Goal: Transaction & Acquisition: Purchase product/service

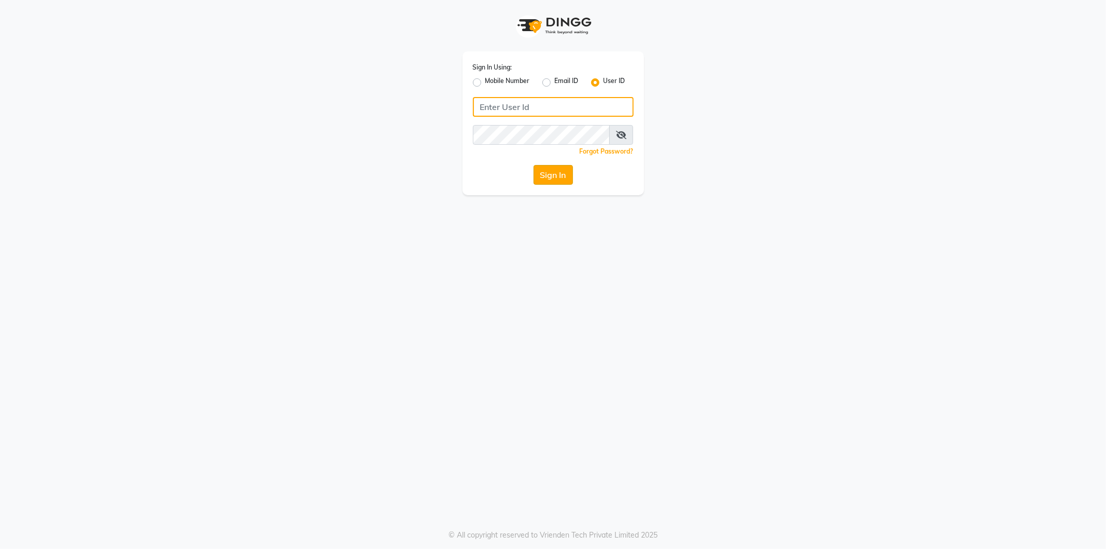
type input "makeover"
click at [557, 174] on button "Sign In" at bounding box center [553, 175] width 39 height 20
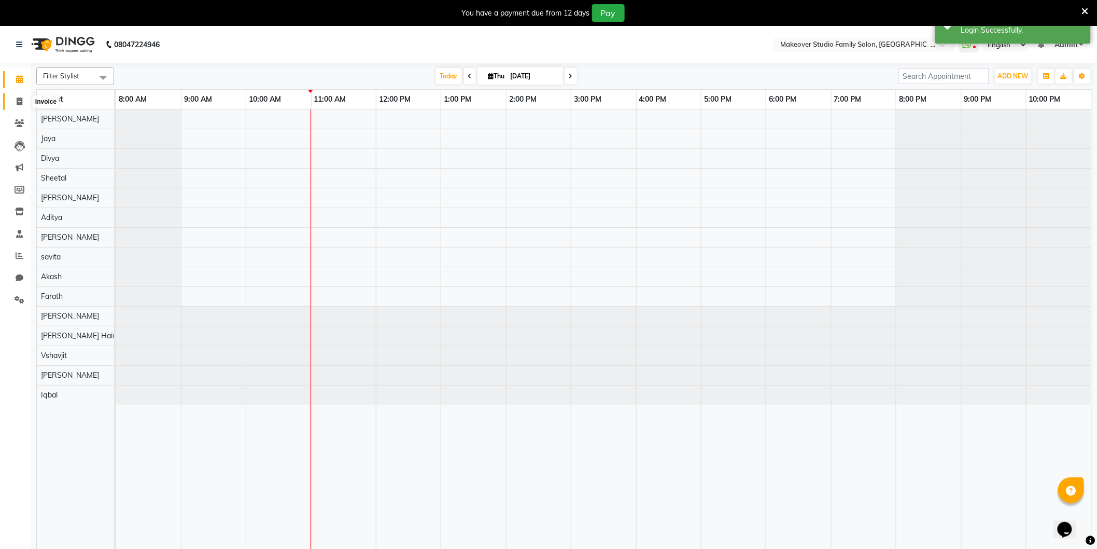
click at [22, 102] on icon at bounding box center [20, 102] width 6 height 8
select select "6089"
select select "service"
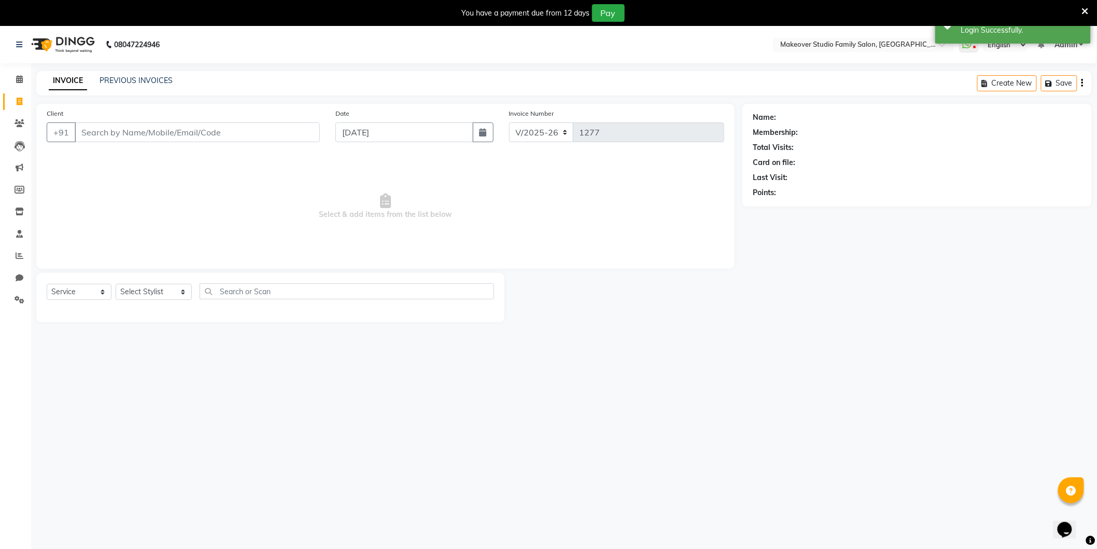
click at [139, 126] on input "Client" at bounding box center [197, 132] width 245 height 20
click at [138, 83] on link "PREVIOUS INVOICES" at bounding box center [136, 80] width 73 height 9
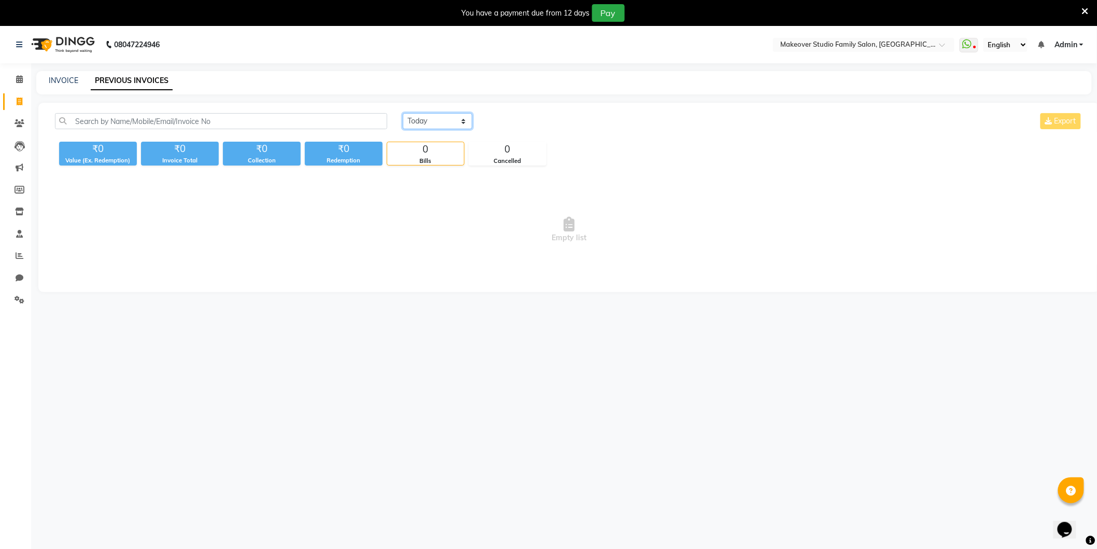
click at [419, 123] on select "[DATE] [DATE] Custom Range" at bounding box center [437, 121] width 69 height 16
select select "[DATE]"
click at [403, 113] on select "[DATE] [DATE] Custom Range" at bounding box center [437, 121] width 69 height 16
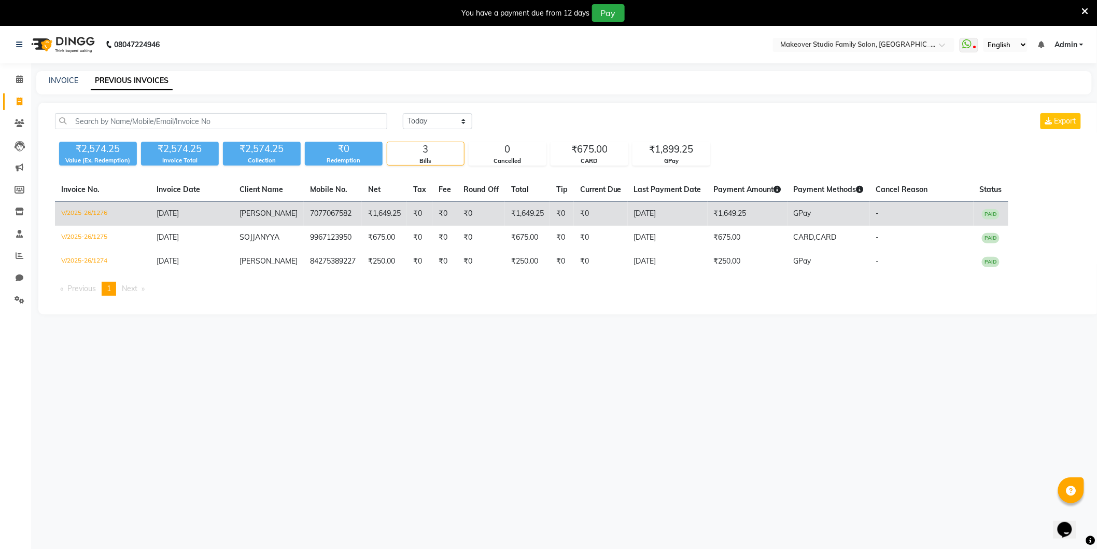
click at [521, 216] on td "₹1,649.25" at bounding box center [527, 214] width 45 height 24
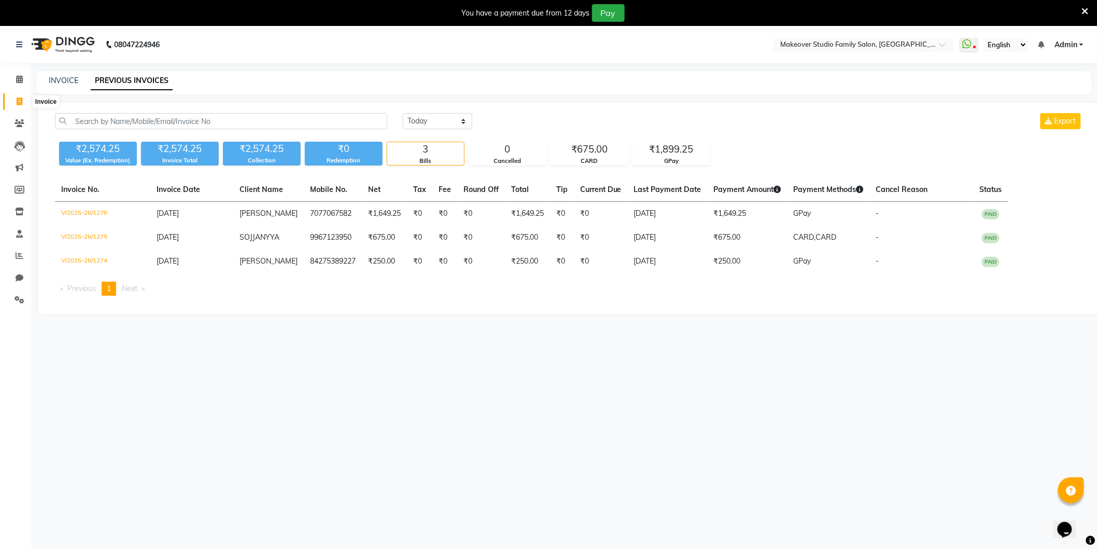
click at [17, 105] on icon at bounding box center [20, 102] width 6 height 8
select select "6089"
select select "service"
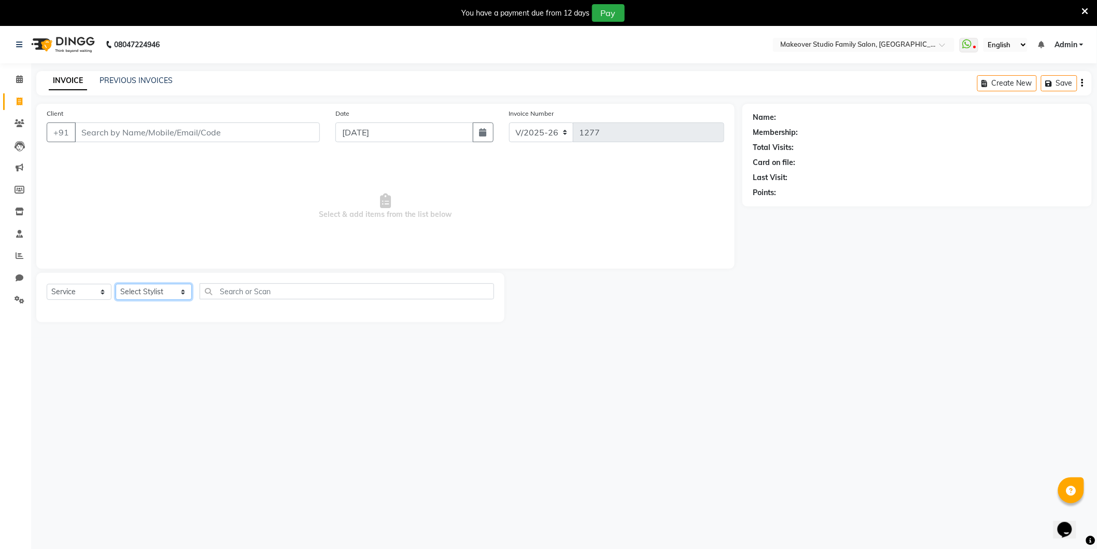
click at [133, 294] on select "Select Stylist [PERSON_NAME] Divya [PERSON_NAME] [PERSON_NAME] [PERSON_NAME] Ha…" at bounding box center [154, 292] width 76 height 16
click at [13, 299] on span at bounding box center [19, 300] width 18 height 12
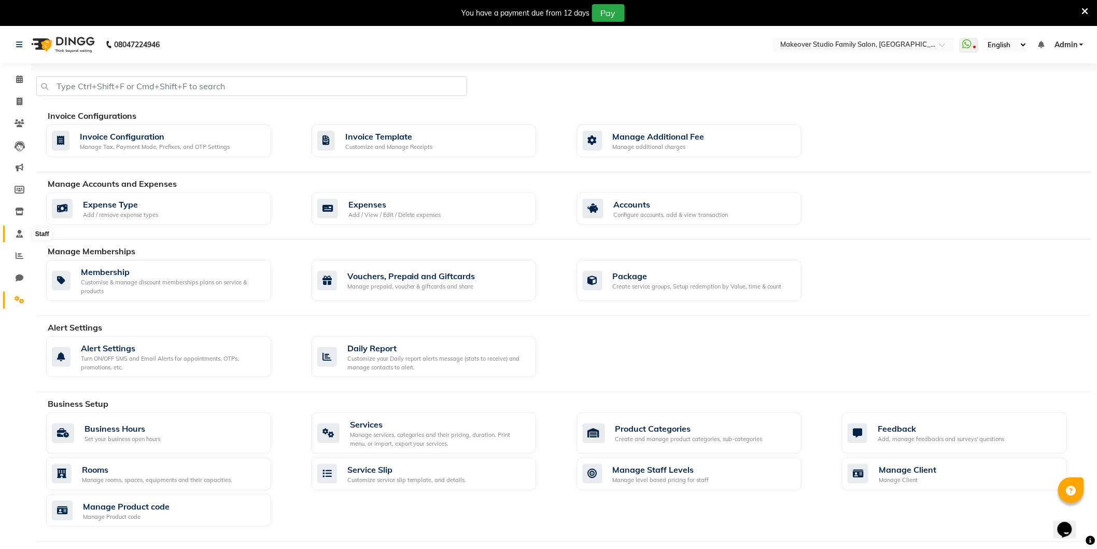
click at [15, 230] on span at bounding box center [19, 234] width 18 height 12
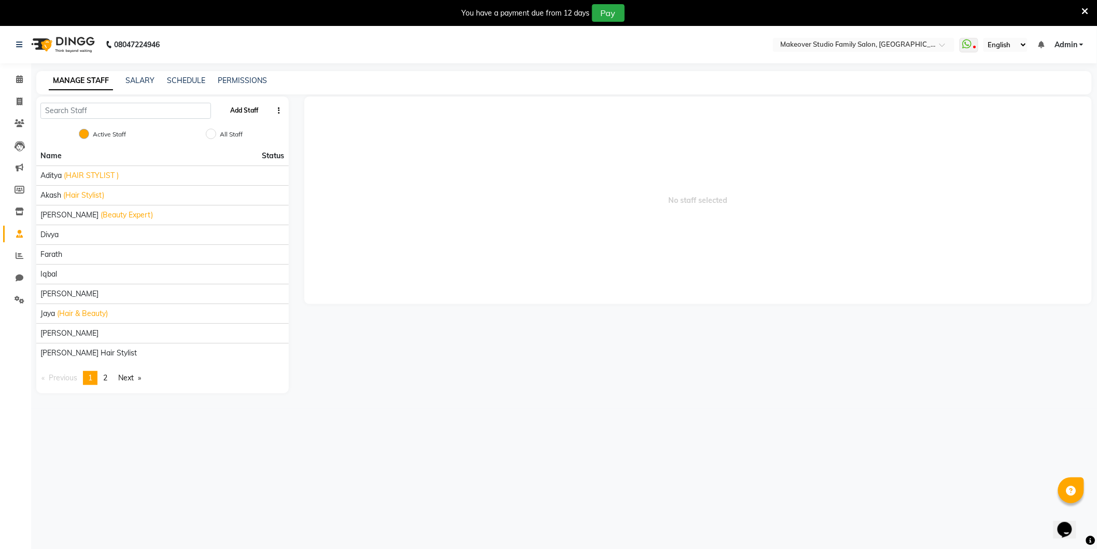
click at [251, 112] on button "Add Staff" at bounding box center [244, 111] width 36 height 18
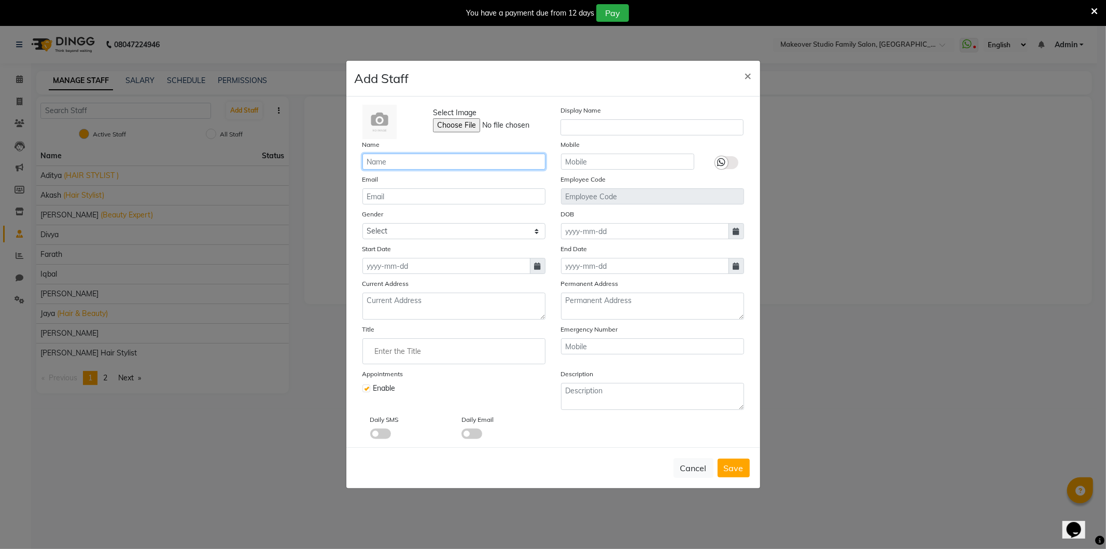
click at [462, 169] on input "text" at bounding box center [454, 162] width 183 height 16
type input "a"
type input "Ajar"
click at [568, 162] on input "text" at bounding box center [627, 162] width 133 height 16
type input "7715967432"
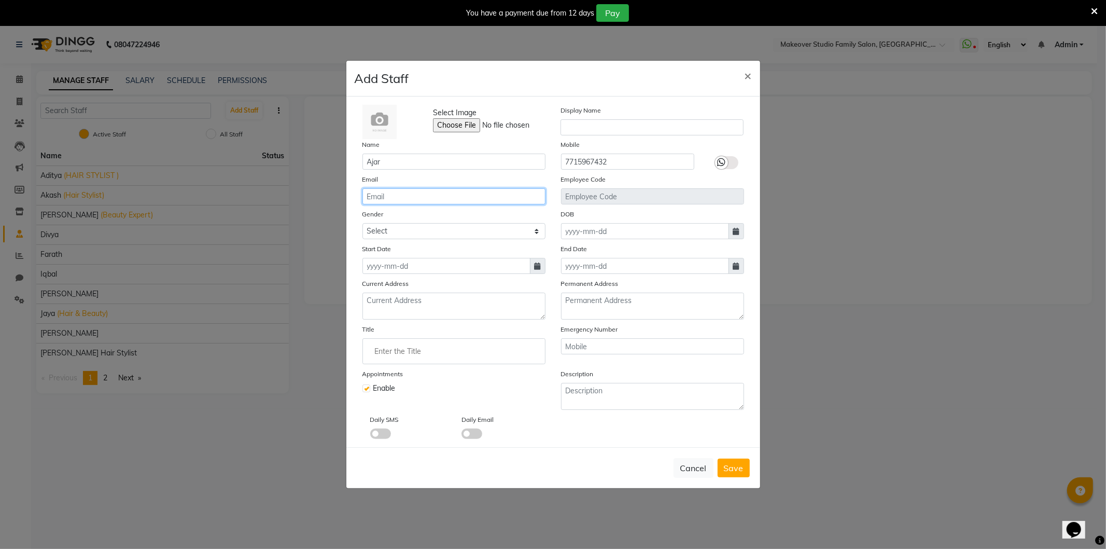
click at [400, 196] on input "email" at bounding box center [454, 196] width 183 height 16
click at [427, 269] on input at bounding box center [447, 266] width 168 height 16
select select "9"
select select "2025"
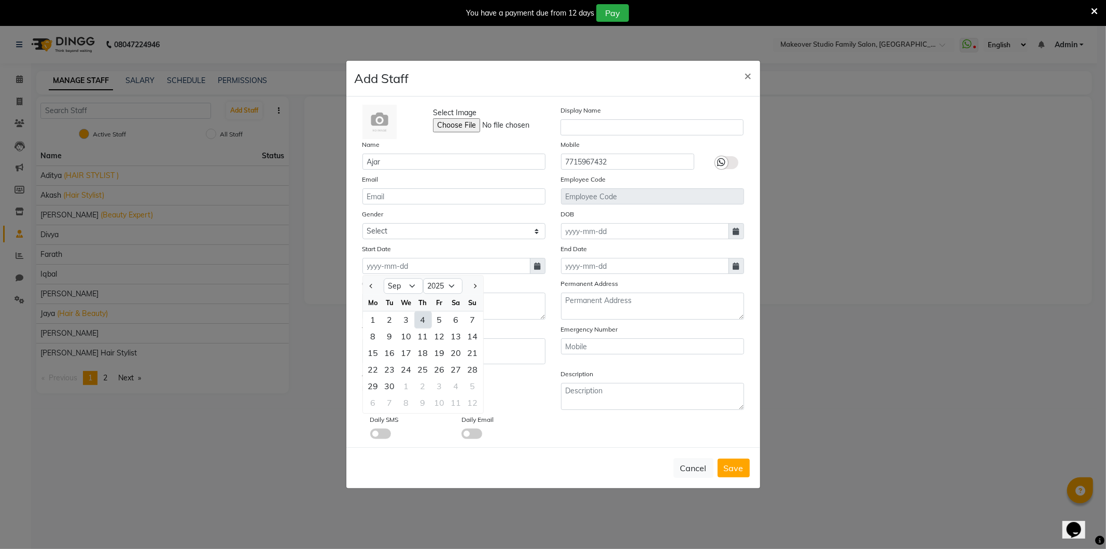
click at [424, 314] on div "4" at bounding box center [423, 319] width 17 height 17
type input "[DATE]"
click at [740, 466] on span "Save" at bounding box center [734, 468] width 20 height 10
checkbox input "false"
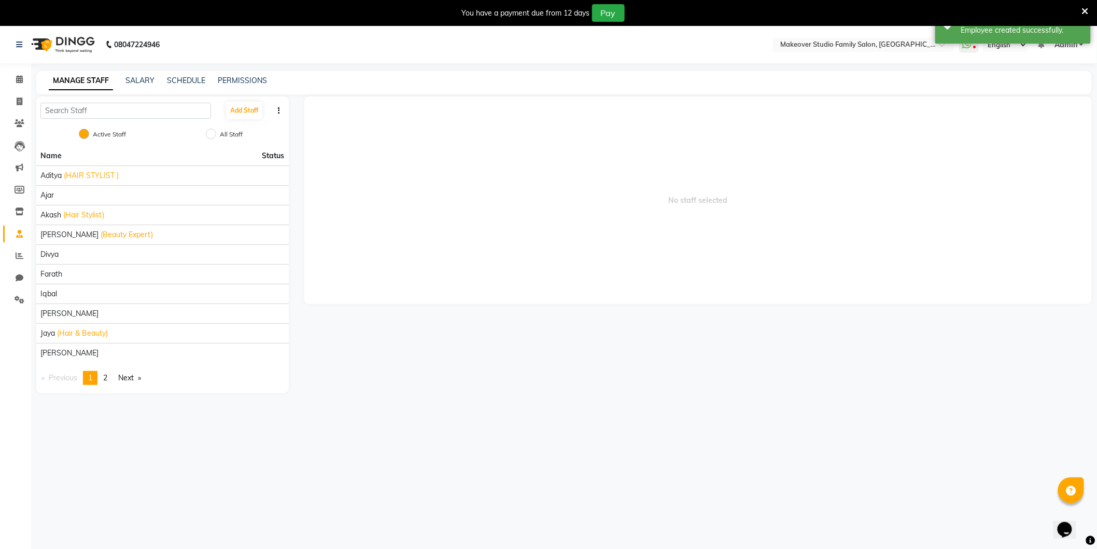
click at [144, 72] on div "MANAGE STAFF SALARY SCHEDULE PERMISSIONS" at bounding box center [564, 82] width 1056 height 23
click at [135, 86] on div "SALARY" at bounding box center [140, 80] width 29 height 11
drag, startPoint x: 135, startPoint y: 69, endPoint x: 135, endPoint y: 86, distance: 17.1
click at [135, 79] on div "08047224946 Select Location × Makeover Studio Family Salon, Ghansoli WhatsApp S…" at bounding box center [548, 300] width 1097 height 549
click at [135, 86] on div "MANAGE STAFF SALARY SCHEDULE PERMISSIONS" at bounding box center [564, 82] width 1056 height 23
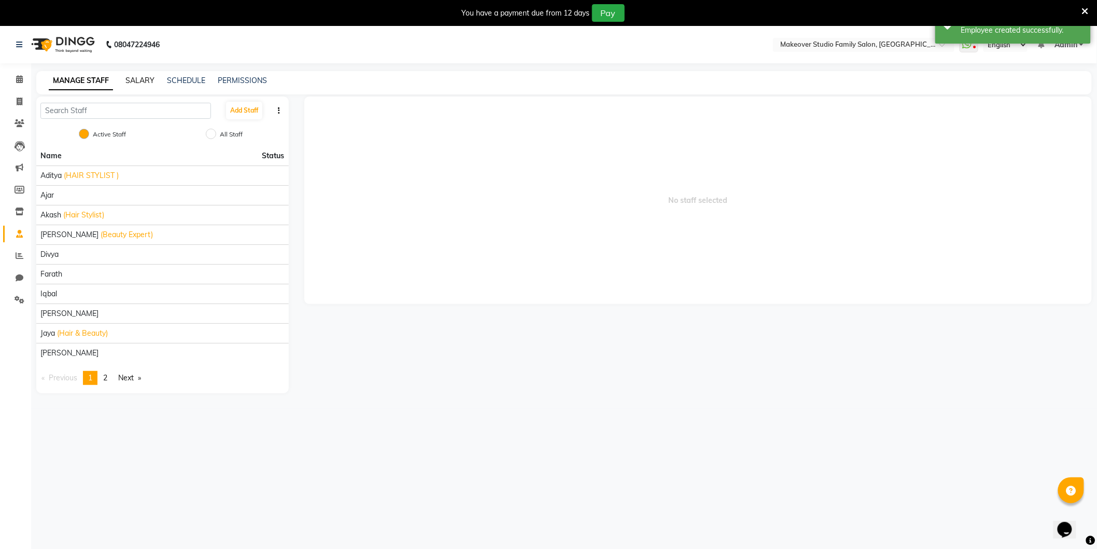
click at [133, 77] on link "SALARY" at bounding box center [140, 80] width 29 height 9
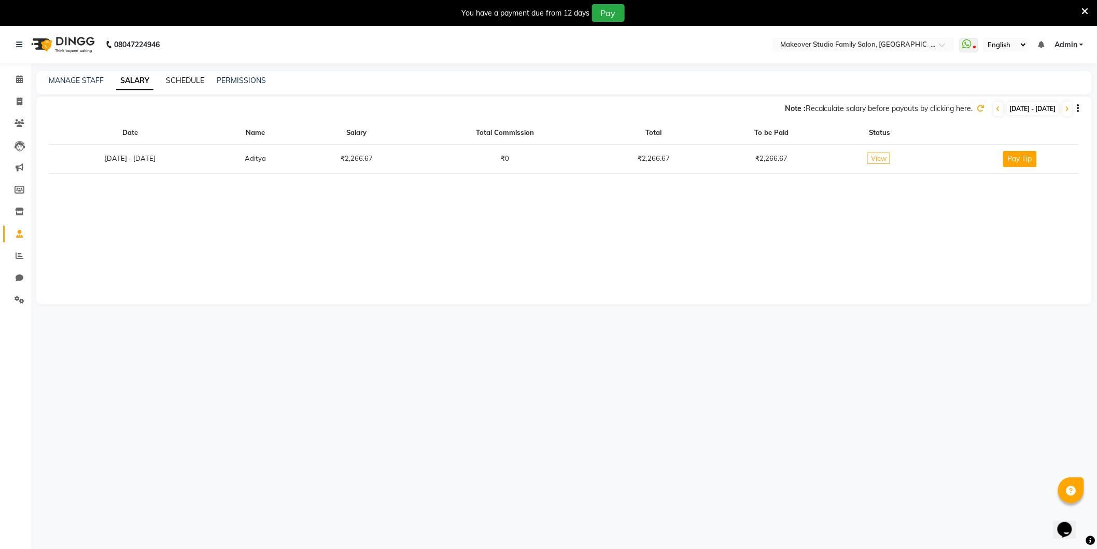
click at [174, 78] on link "SCHEDULE" at bounding box center [185, 80] width 38 height 9
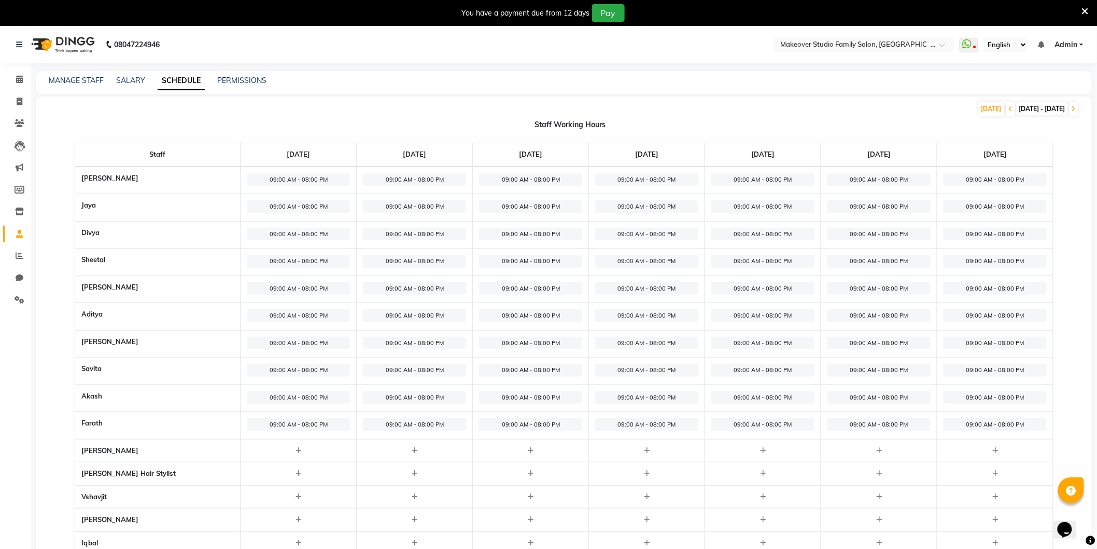
click at [240, 75] on div "PERMISSIONS" at bounding box center [241, 80] width 49 height 11
click at [16, 125] on icon at bounding box center [20, 123] width 10 height 8
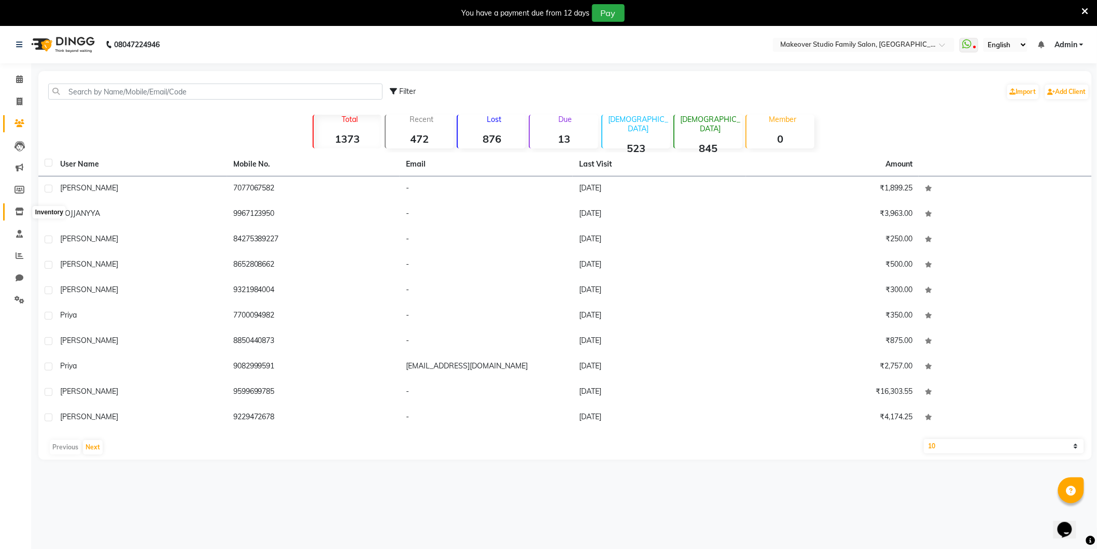
click at [17, 212] on icon at bounding box center [19, 211] width 9 height 8
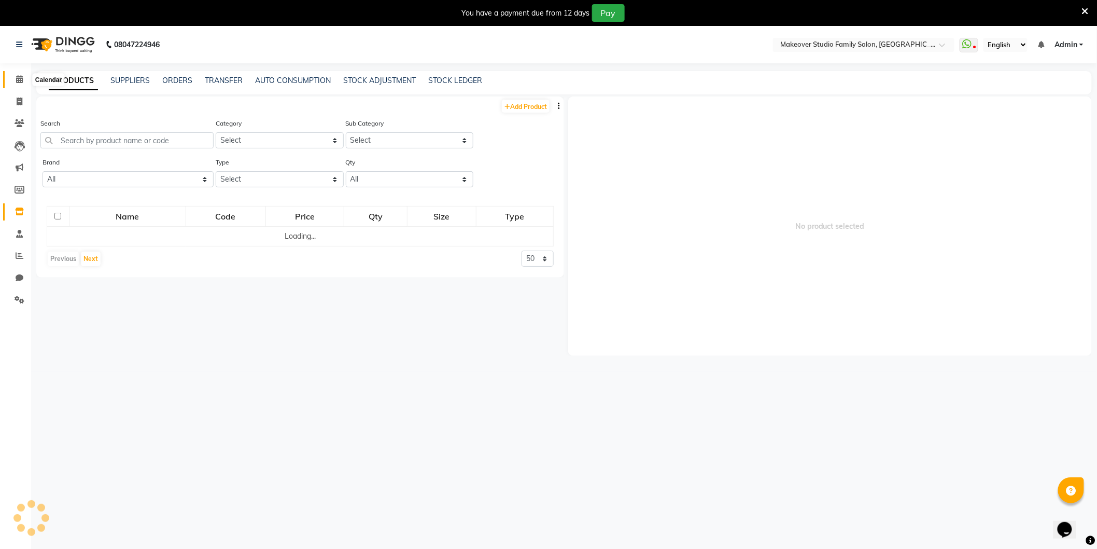
click at [19, 78] on icon at bounding box center [19, 79] width 7 height 8
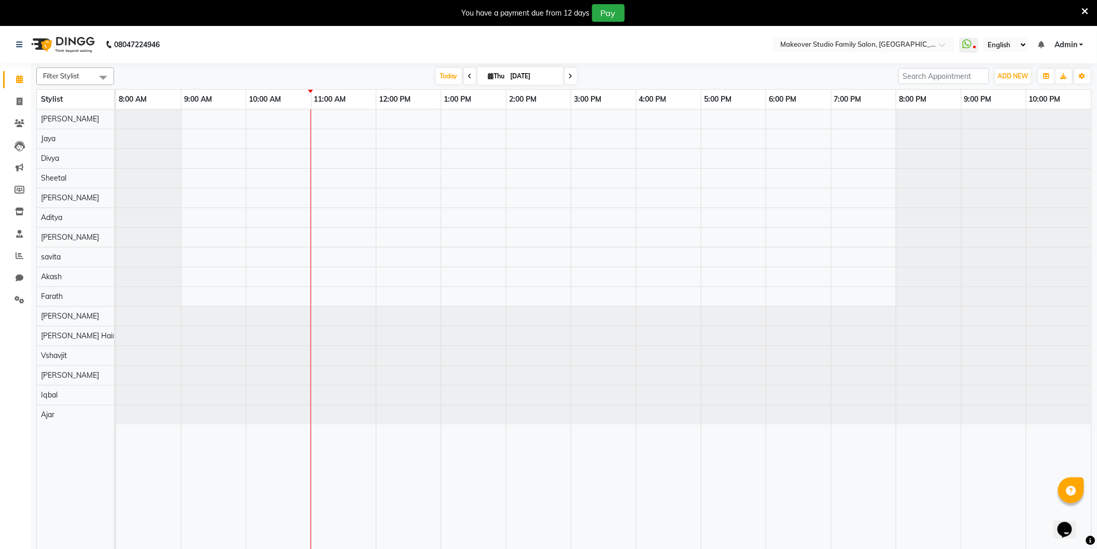
click at [101, 73] on span at bounding box center [103, 77] width 21 height 20
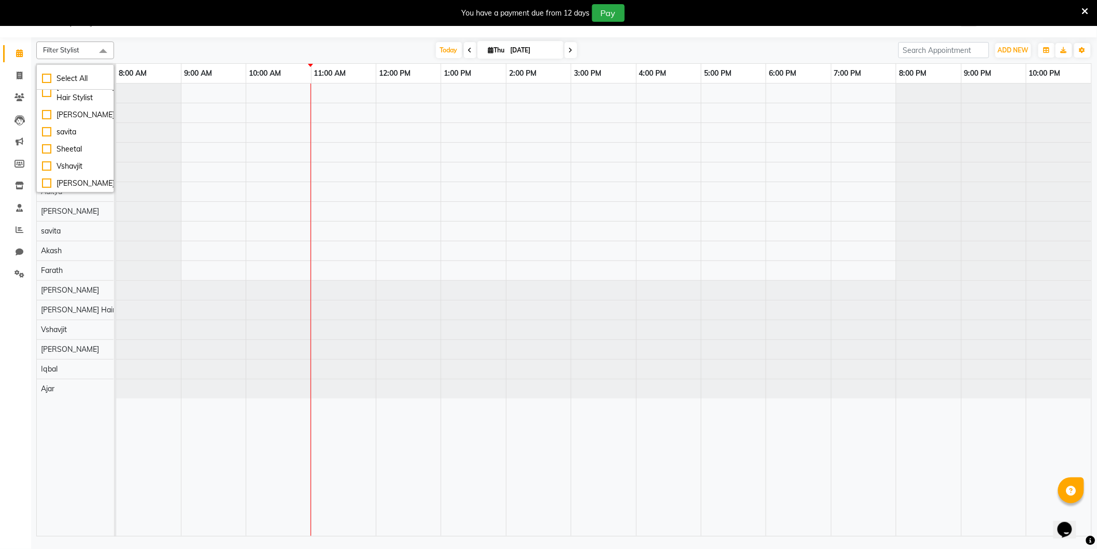
click at [262, 224] on div at bounding box center [604, 309] width 976 height 452
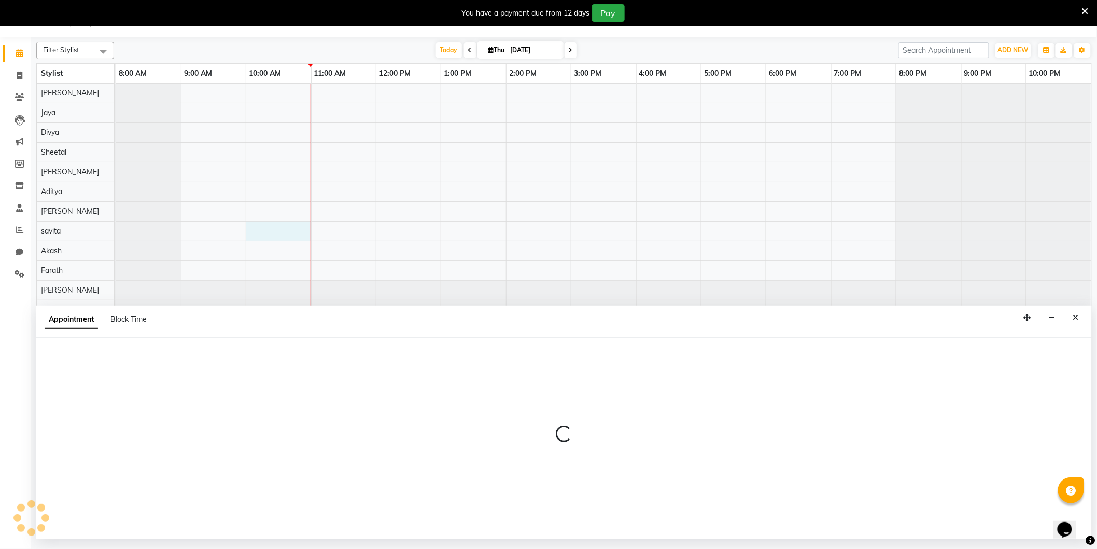
select select "54501"
select select "tentative"
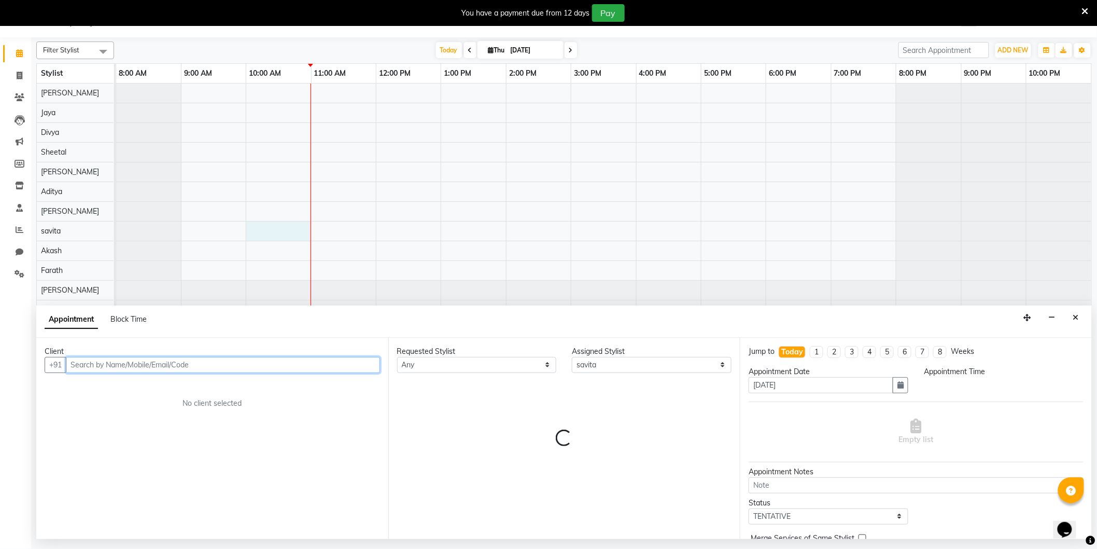
select select "600"
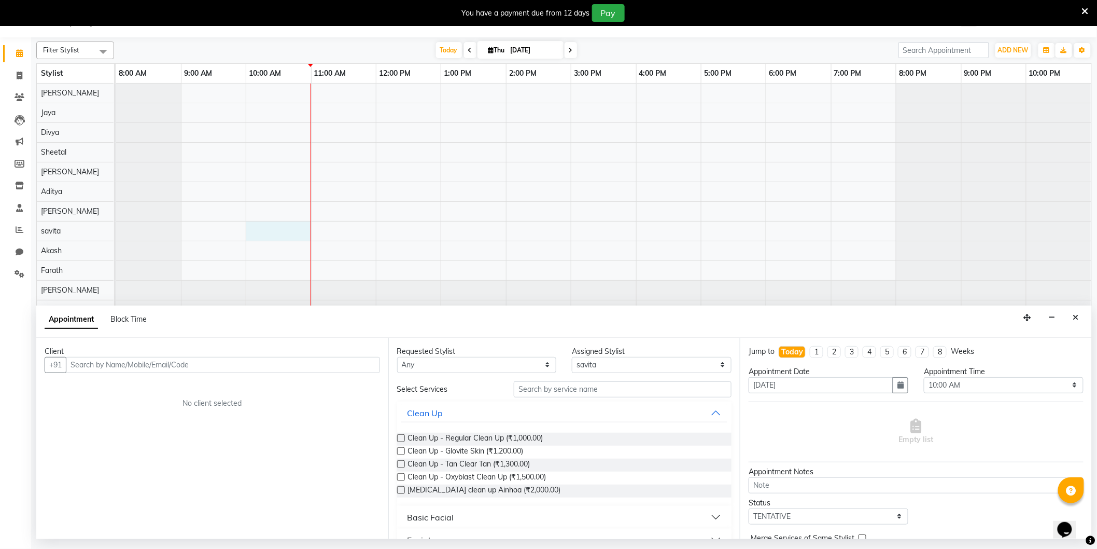
click at [104, 47] on span at bounding box center [103, 51] width 21 height 20
click at [65, 58] on span "Filter Stylist" at bounding box center [75, 50] width 78 height 18
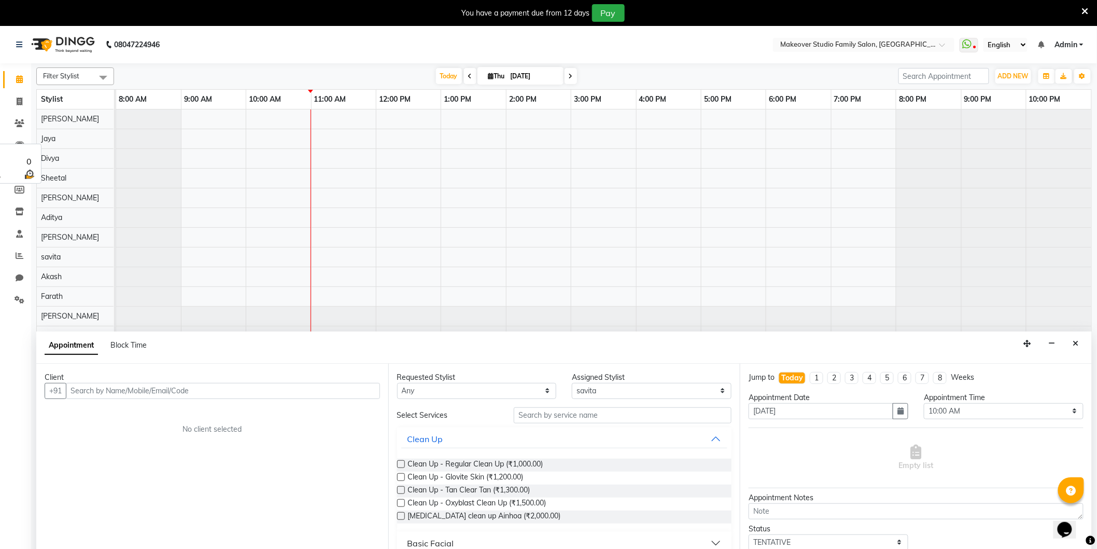
click at [89, 153] on div "Divya" at bounding box center [75, 158] width 77 height 19
click at [101, 69] on span at bounding box center [103, 77] width 21 height 20
click at [48, 185] on div "Jaya" at bounding box center [75, 179] width 66 height 11
checkbox input "true"
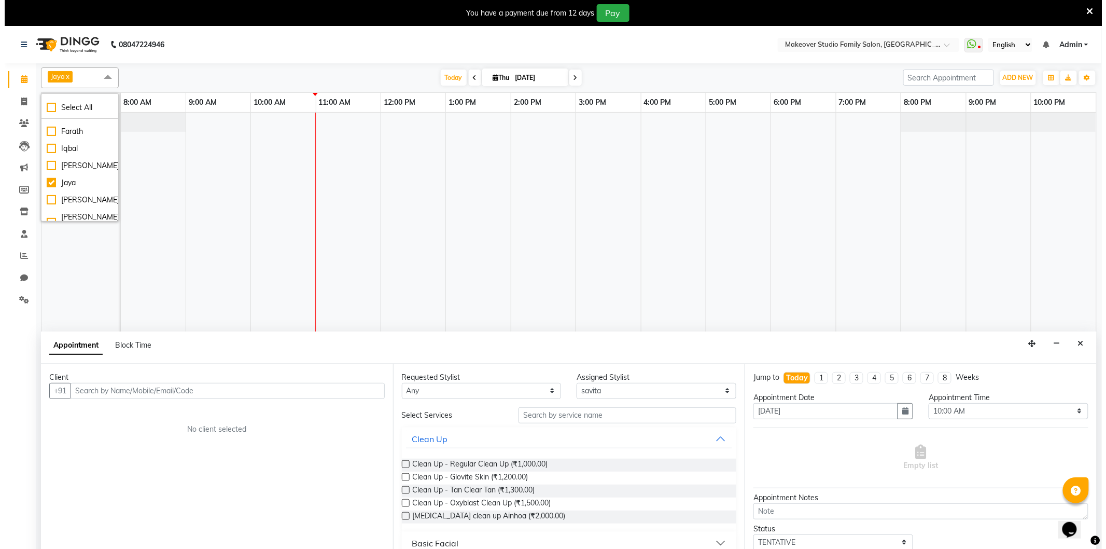
scroll to position [0, 0]
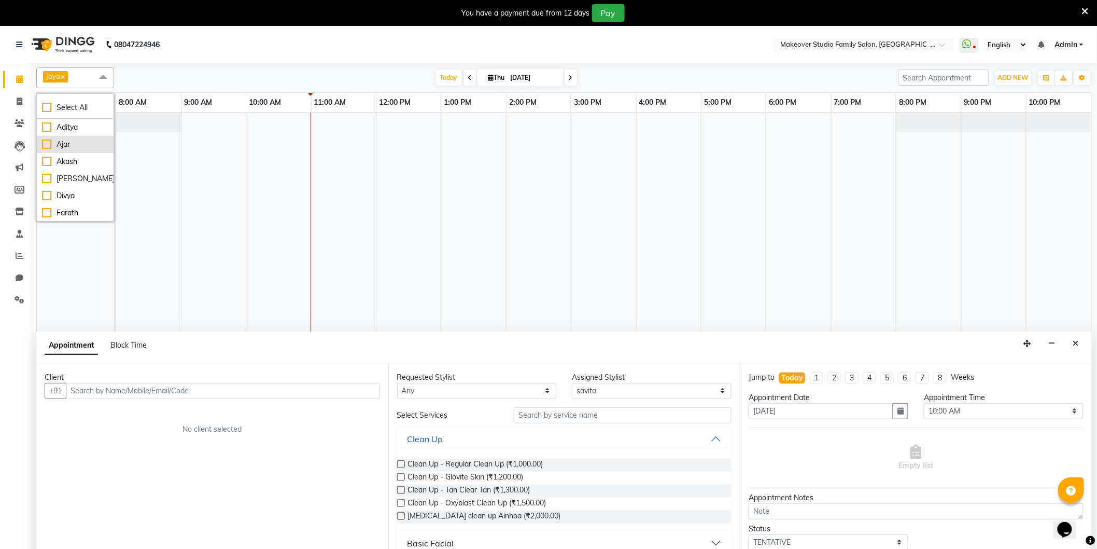
click at [44, 143] on div "Ajar" at bounding box center [75, 144] width 66 height 11
checkbox input "true"
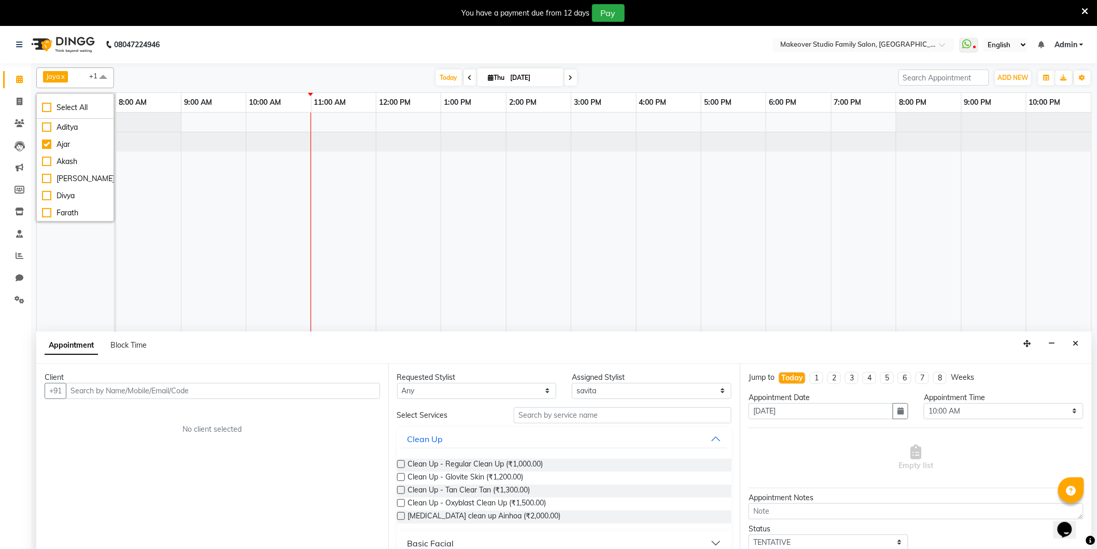
click at [459, 264] on td at bounding box center [473, 337] width 65 height 449
click at [1077, 344] on icon "Close" at bounding box center [1077, 343] width 6 height 7
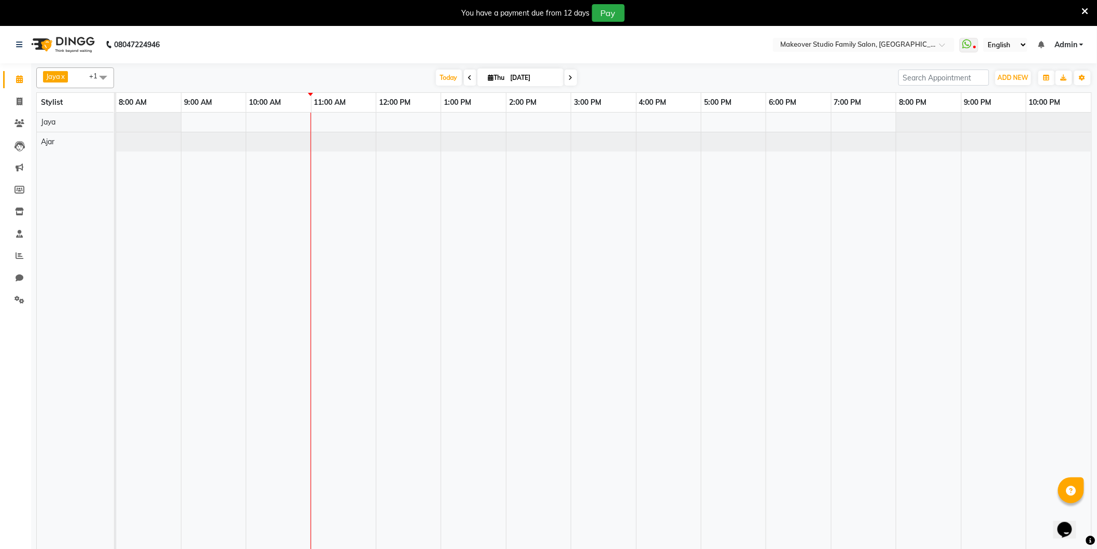
click at [1084, 8] on icon at bounding box center [1085, 11] width 7 height 9
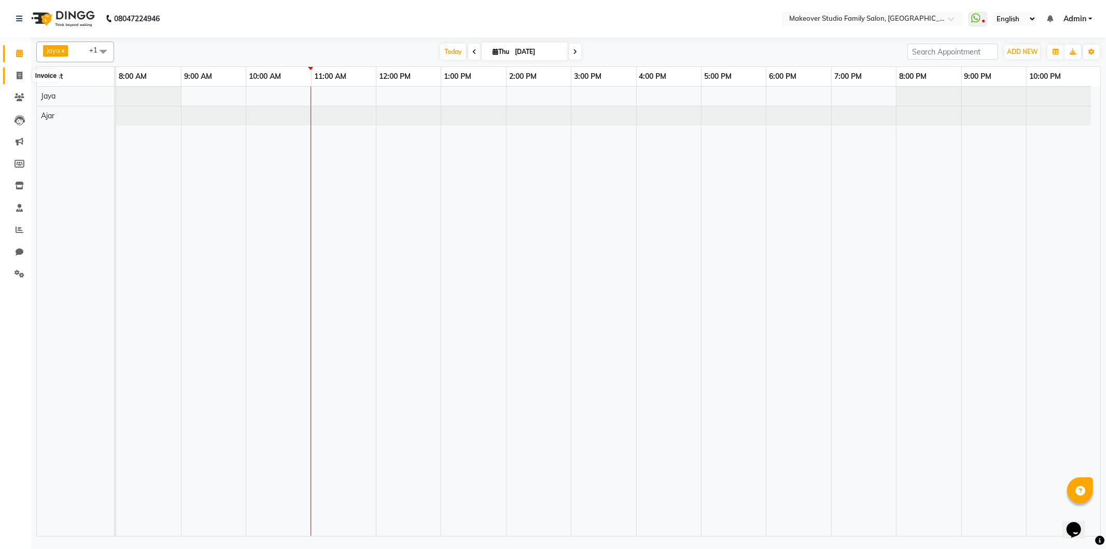
click at [17, 78] on icon at bounding box center [20, 76] width 6 height 8
select select "6089"
select select "service"
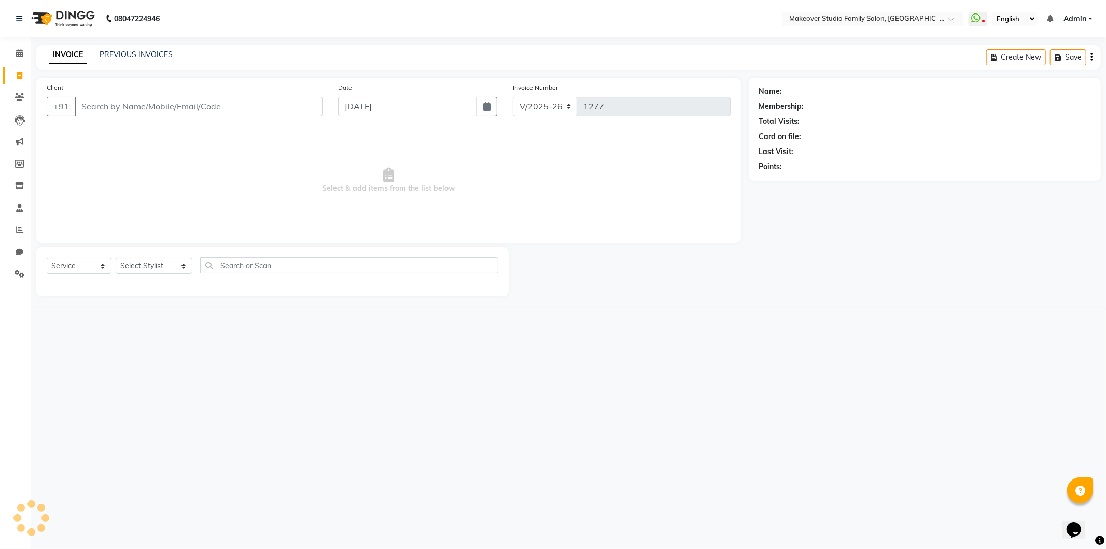
click at [119, 107] on input "Client" at bounding box center [199, 106] width 248 height 20
click at [148, 275] on div "Select Service Product Membership Package Voucher Prepaid Gift Card Select Styl…" at bounding box center [273, 269] width 452 height 24
click at [145, 266] on select "Select Stylist [PERSON_NAME] Divya [PERSON_NAME] [PERSON_NAME] [PERSON_NAME] Ha…" at bounding box center [154, 266] width 77 height 16
select select "90799"
click at [116, 258] on select "Select Stylist [PERSON_NAME] Divya [PERSON_NAME] [PERSON_NAME] [PERSON_NAME] Ha…" at bounding box center [154, 266] width 77 height 16
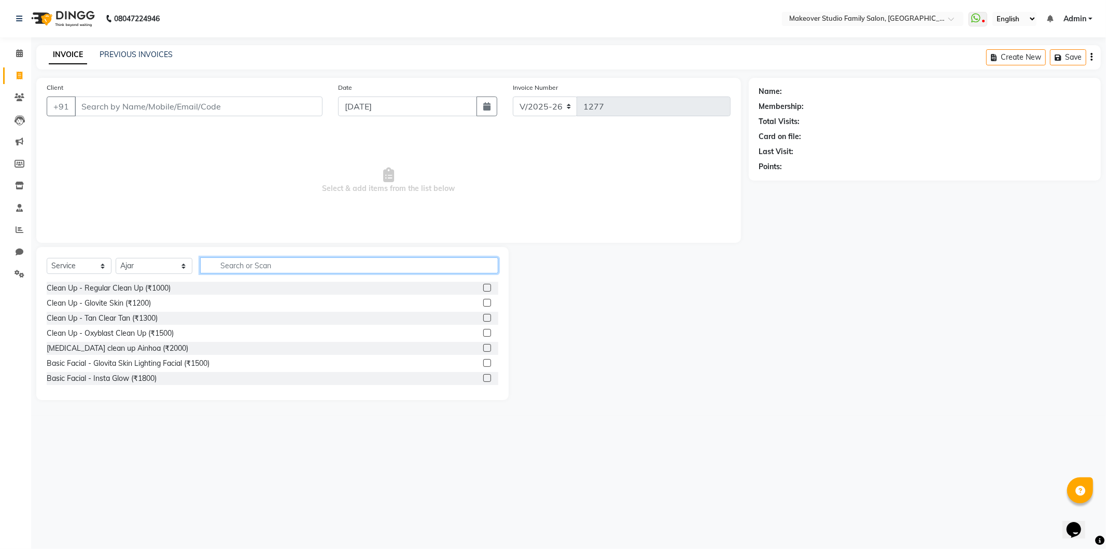
click at [230, 261] on input "text" at bounding box center [349, 265] width 298 height 16
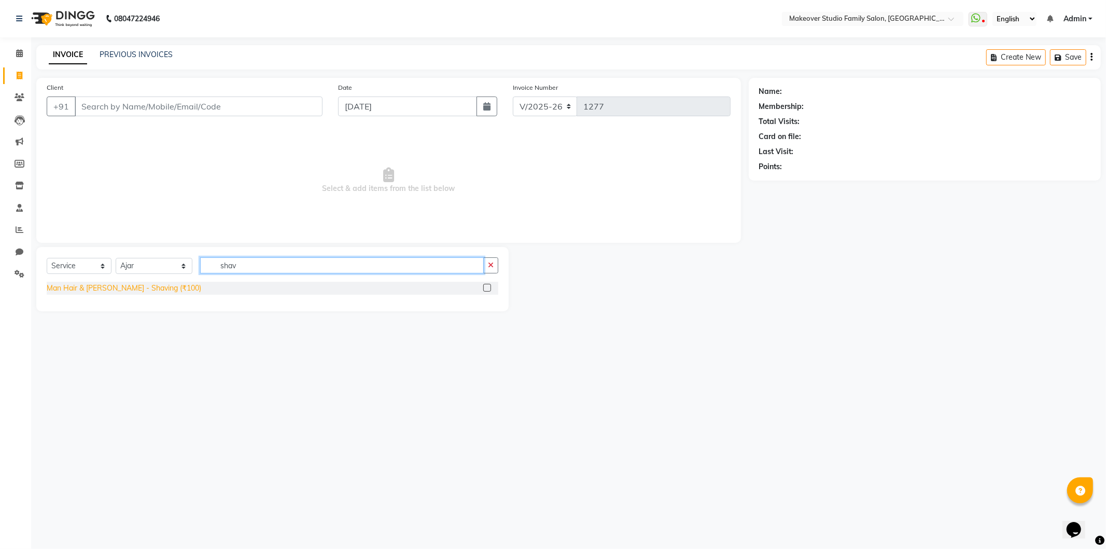
type input "shav"
click at [127, 291] on div "Man Hair & [PERSON_NAME] - Shaving (₹100)" at bounding box center [124, 288] width 155 height 11
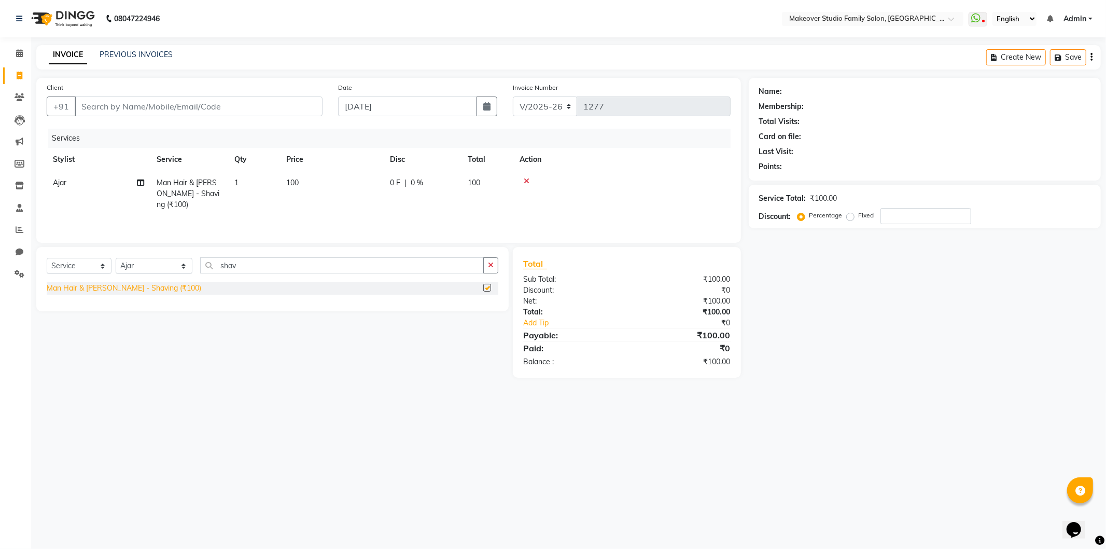
checkbox input "false"
click at [95, 106] on input "Client" at bounding box center [199, 106] width 248 height 20
type input "7"
type input "0"
type input "7738562888"
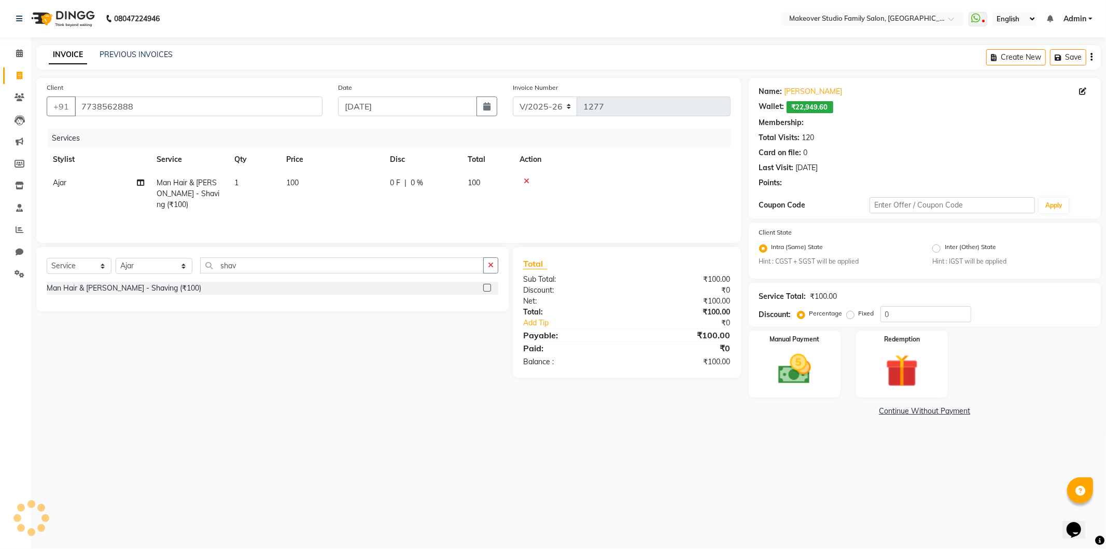
radio input "false"
radio input "true"
click at [258, 189] on td "1" at bounding box center [254, 193] width 52 height 45
select select "90799"
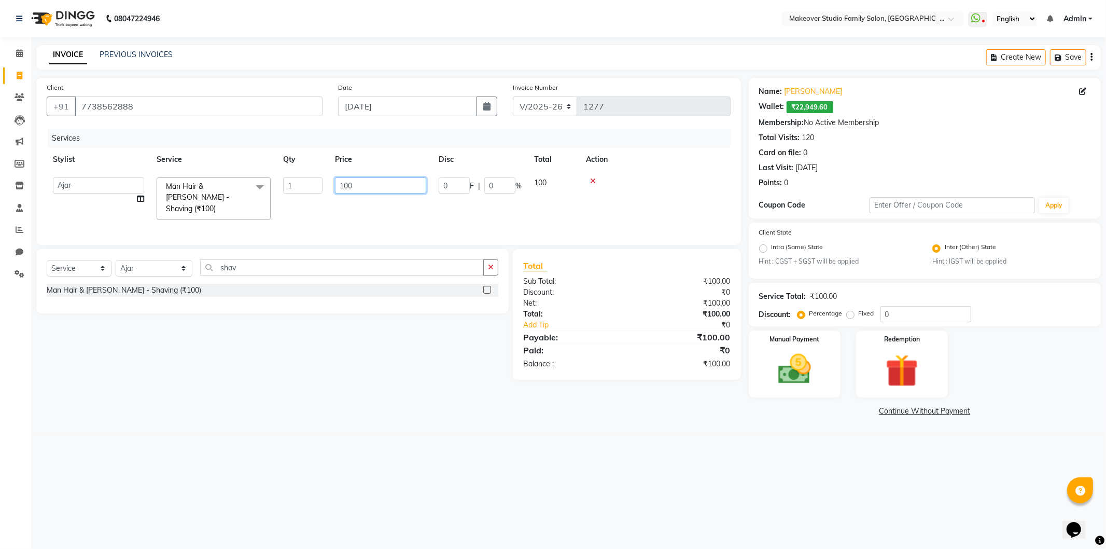
drag, startPoint x: 366, startPoint y: 180, endPoint x: 303, endPoint y: 193, distance: 64.6
click at [303, 193] on tr "[PERSON_NAME] [PERSON_NAME] [PERSON_NAME] [PERSON_NAME] Hair Stylist [PERSON_NA…" at bounding box center [389, 198] width 684 height 55
type input "50"
click at [719, 408] on div "Client [PHONE_NUMBER] Date [DATE] Invoice Number V/2025 V/[PHONE_NUMBER] Servic…" at bounding box center [389, 248] width 720 height 341
click at [827, 372] on div "Manual Payment" at bounding box center [794, 363] width 95 height 69
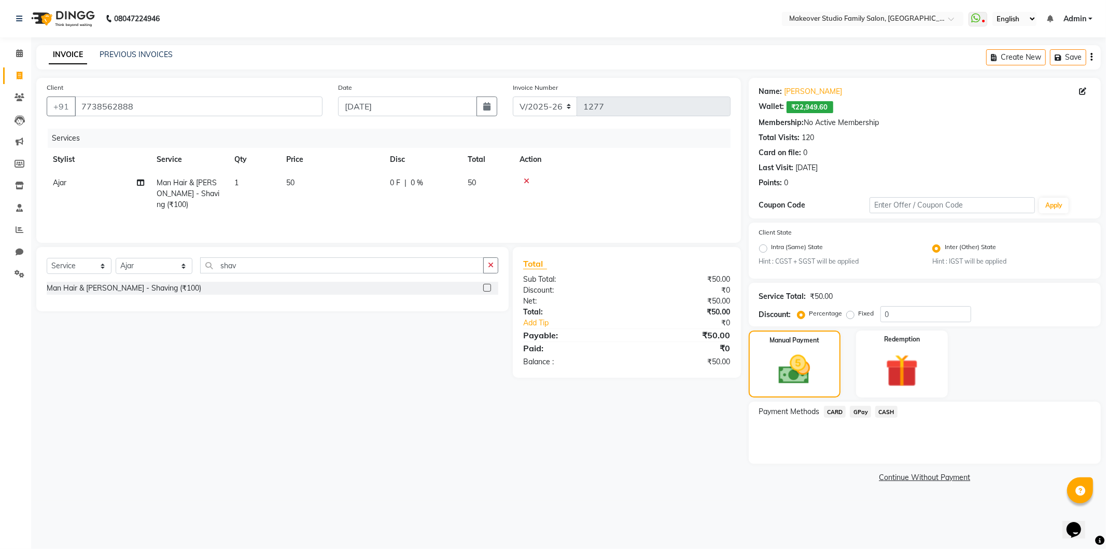
click at [889, 415] on span "CASH" at bounding box center [886, 412] width 22 height 12
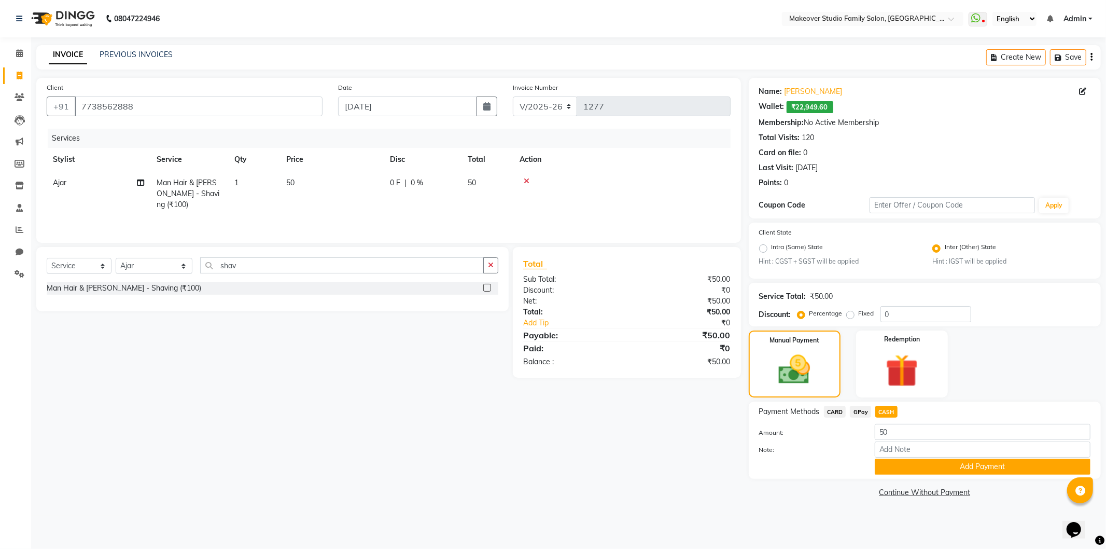
click at [889, 475] on div "Payment Methods CARD GPay CASH Amount: 50 Note: Add Payment" at bounding box center [925, 439] width 352 height 77
click at [902, 465] on button "Add Payment" at bounding box center [983, 466] width 216 height 16
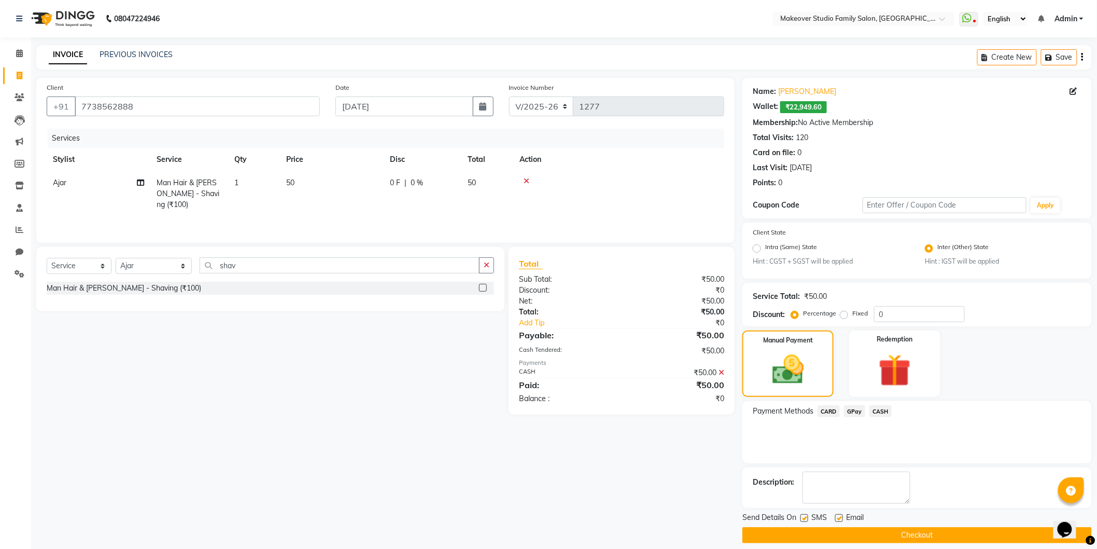
drag, startPoint x: 885, startPoint y: 530, endPoint x: 885, endPoint y: 540, distance: 10.4
click at [885, 532] on button "Checkout" at bounding box center [918, 535] width 350 height 16
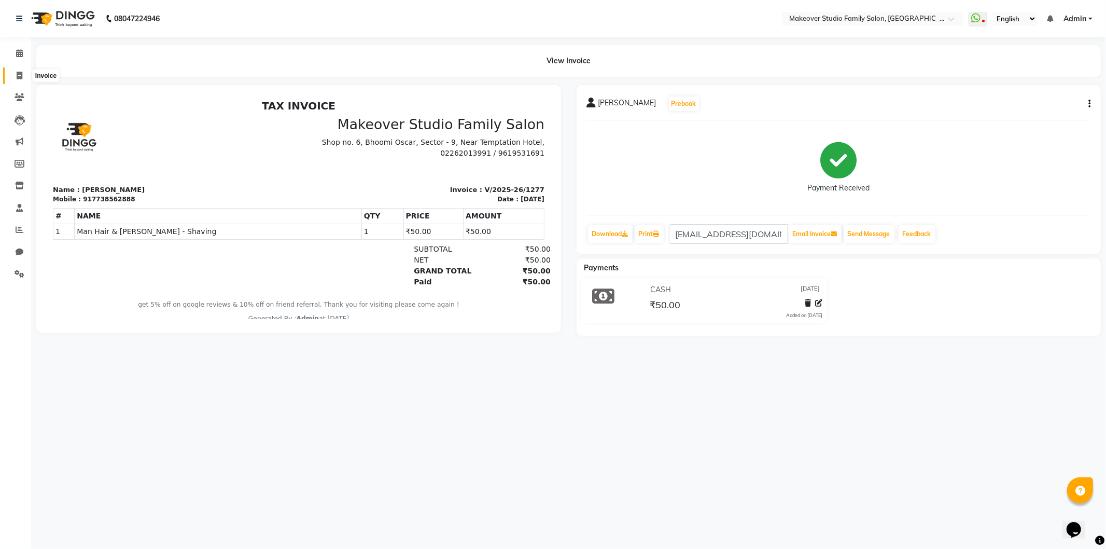
click at [17, 77] on icon at bounding box center [20, 76] width 6 height 8
select select "service"
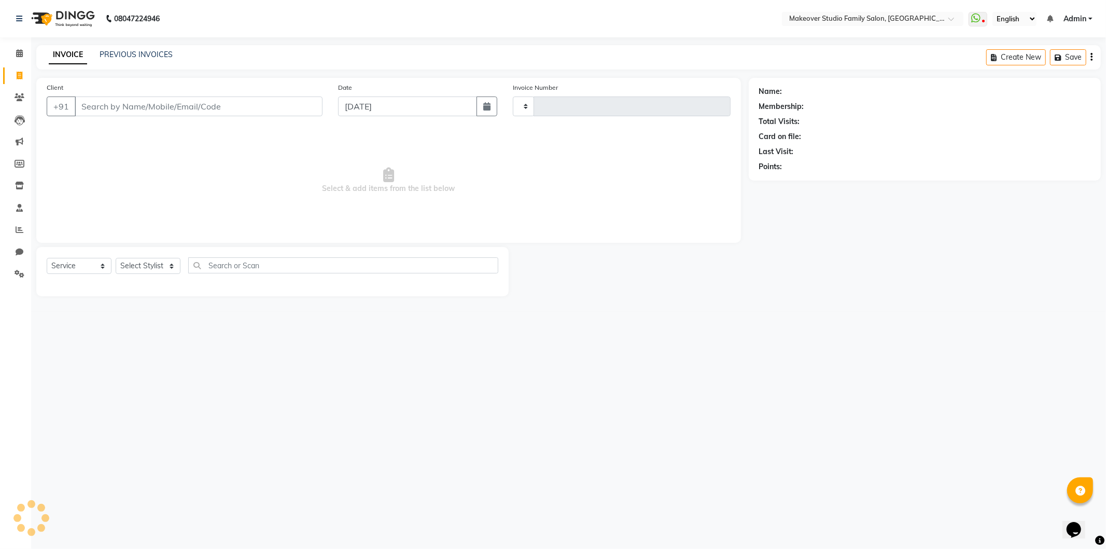
type input "1278"
select select "6089"
